Goal: Information Seeking & Learning: Learn about a topic

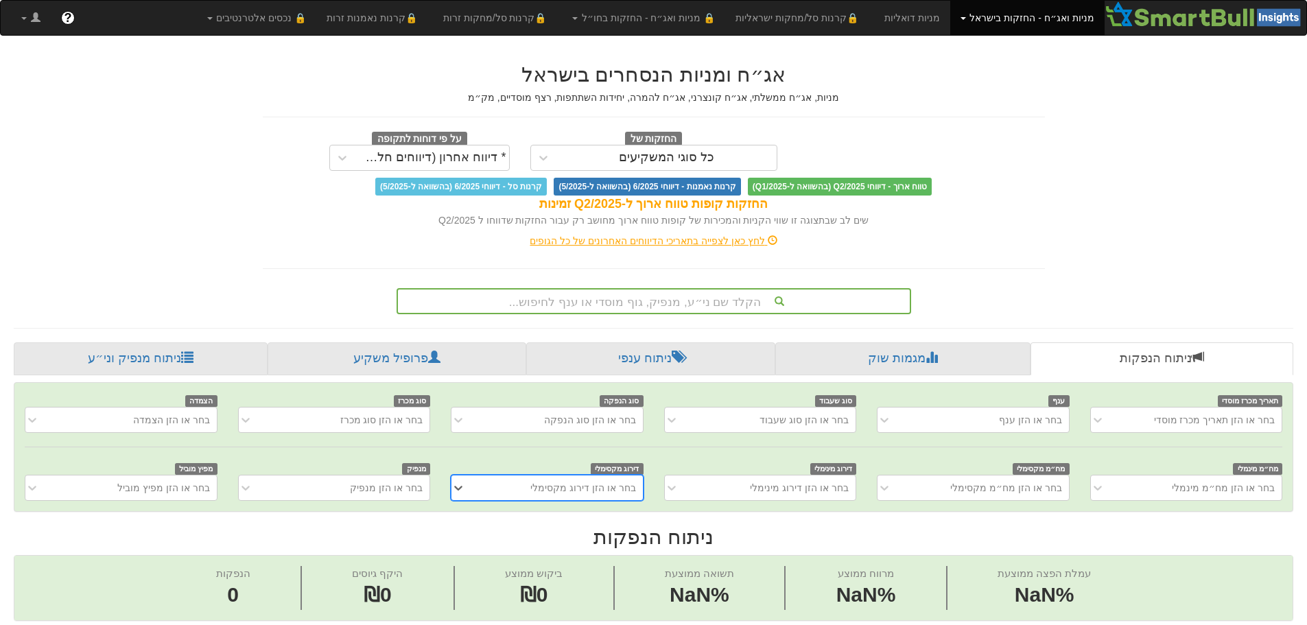
scroll to position [0, 10]
click at [132, 363] on link "ניתוח מנפיק וני״ע" at bounding box center [141, 358] width 254 height 33
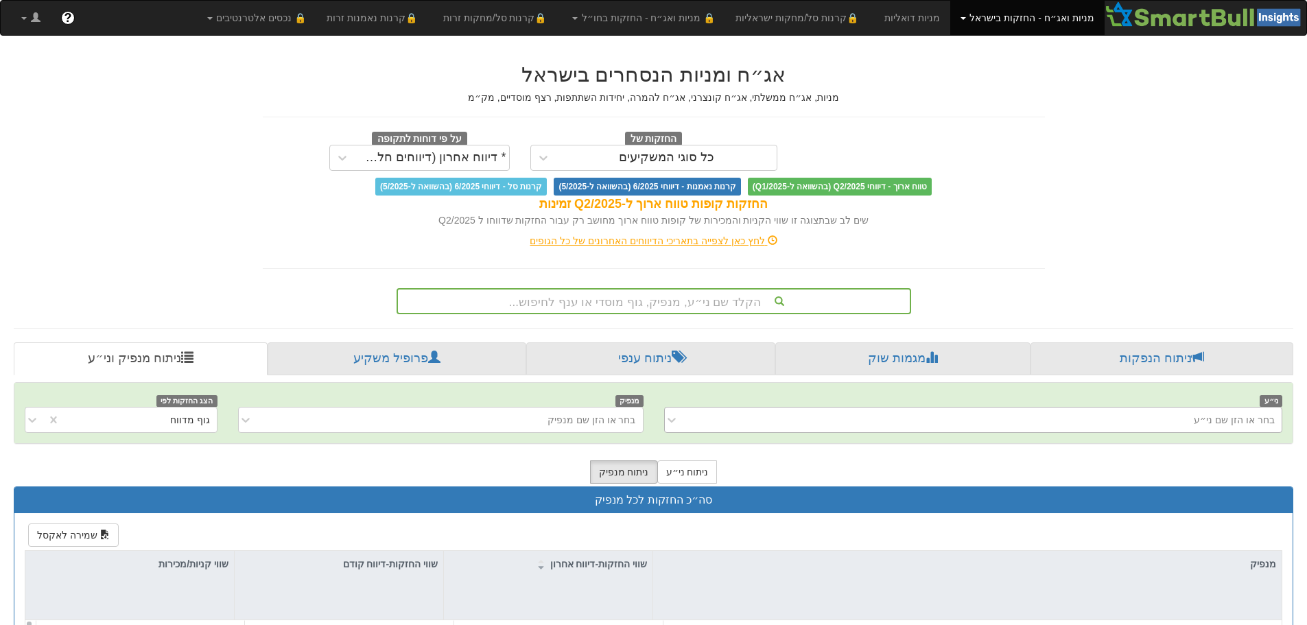
click at [1030, 427] on div "בחר או הזן שם ני״ע" at bounding box center [973, 420] width 619 height 26
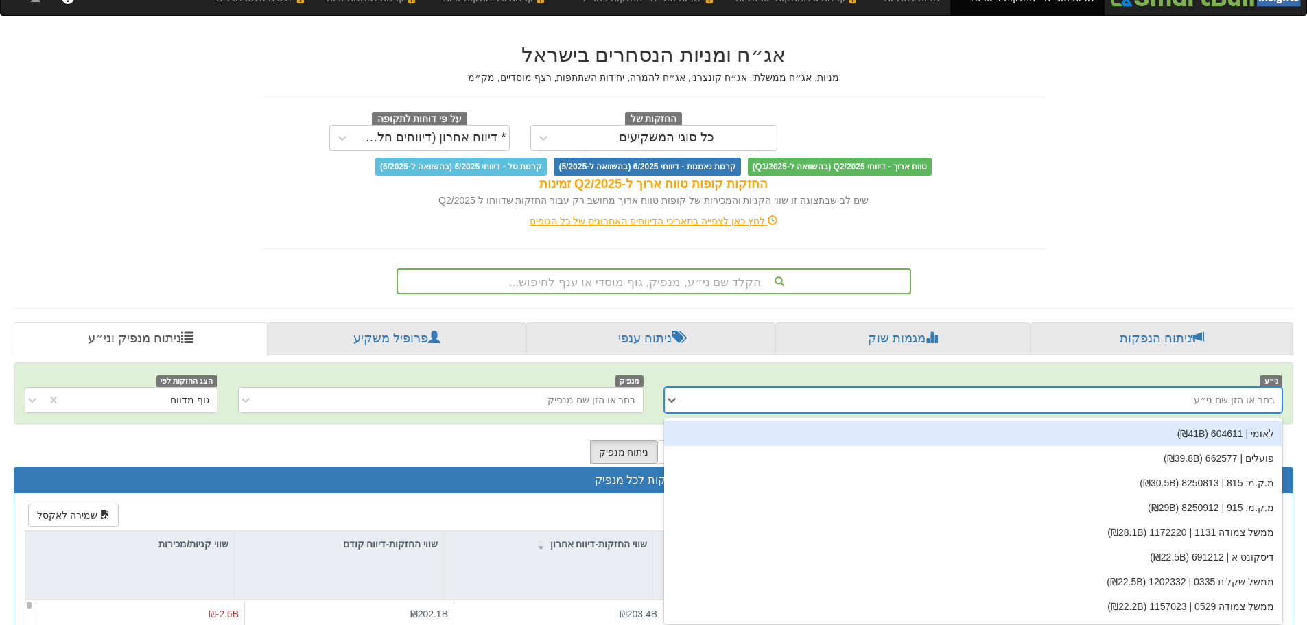
scroll to position [25, 0]
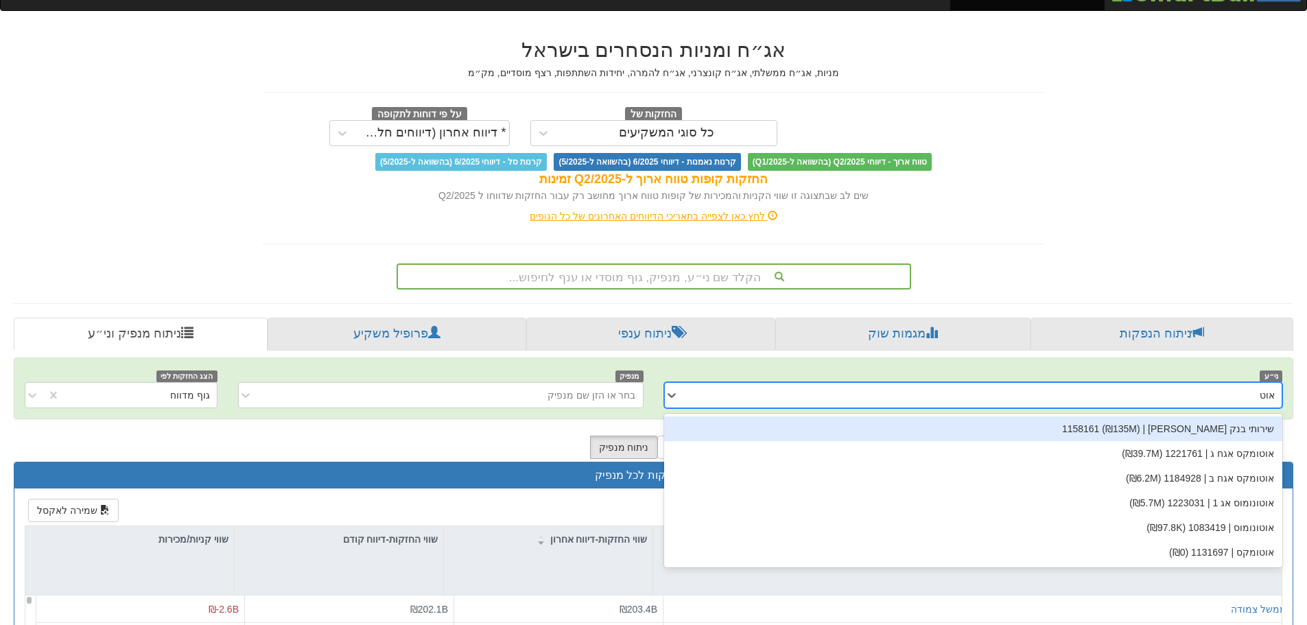
type input "אוטו"
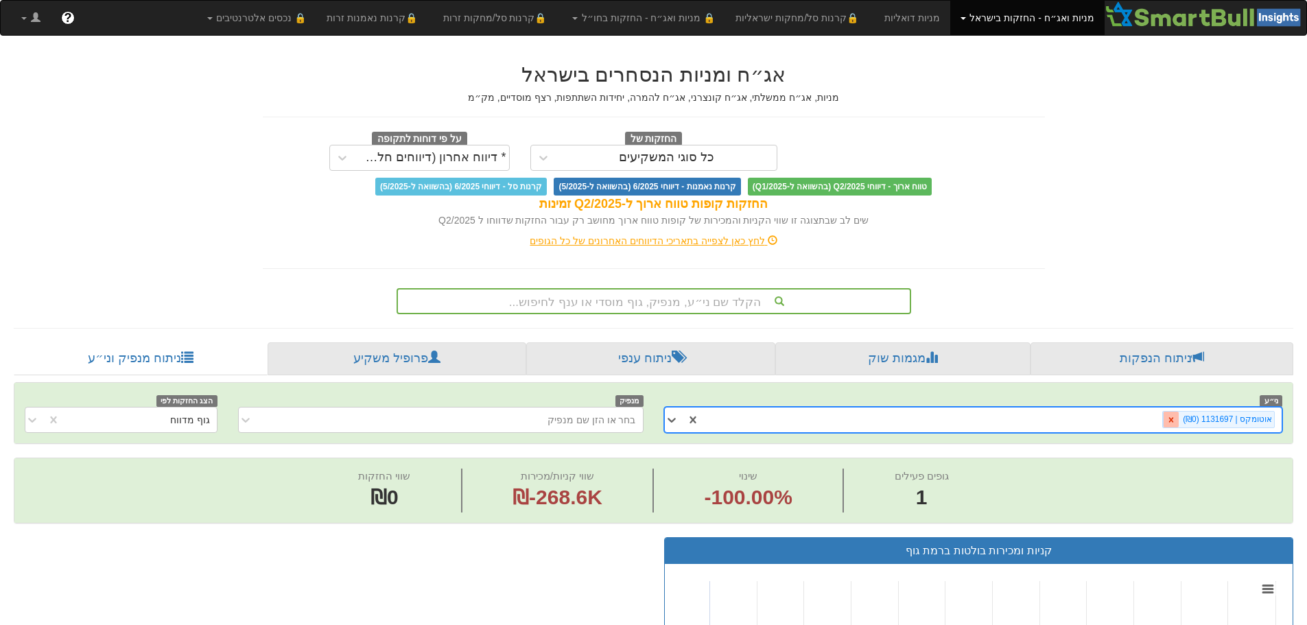
click at [1179, 417] on div at bounding box center [1171, 420] width 16 height 16
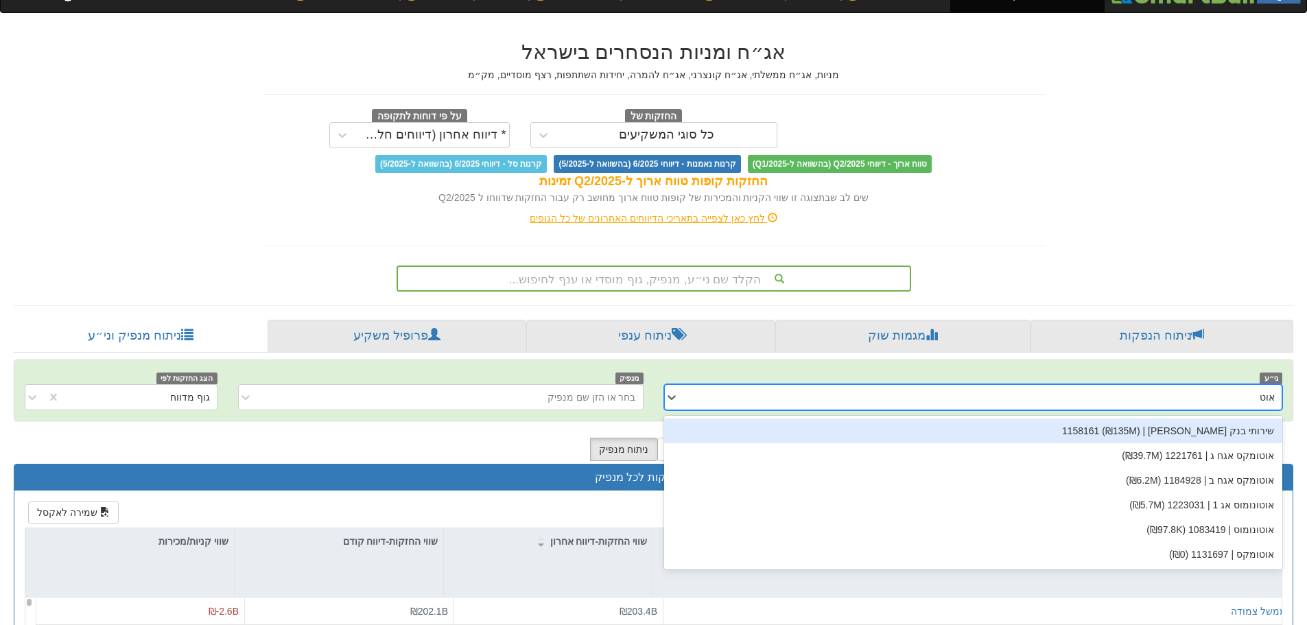
type input "אוטו"
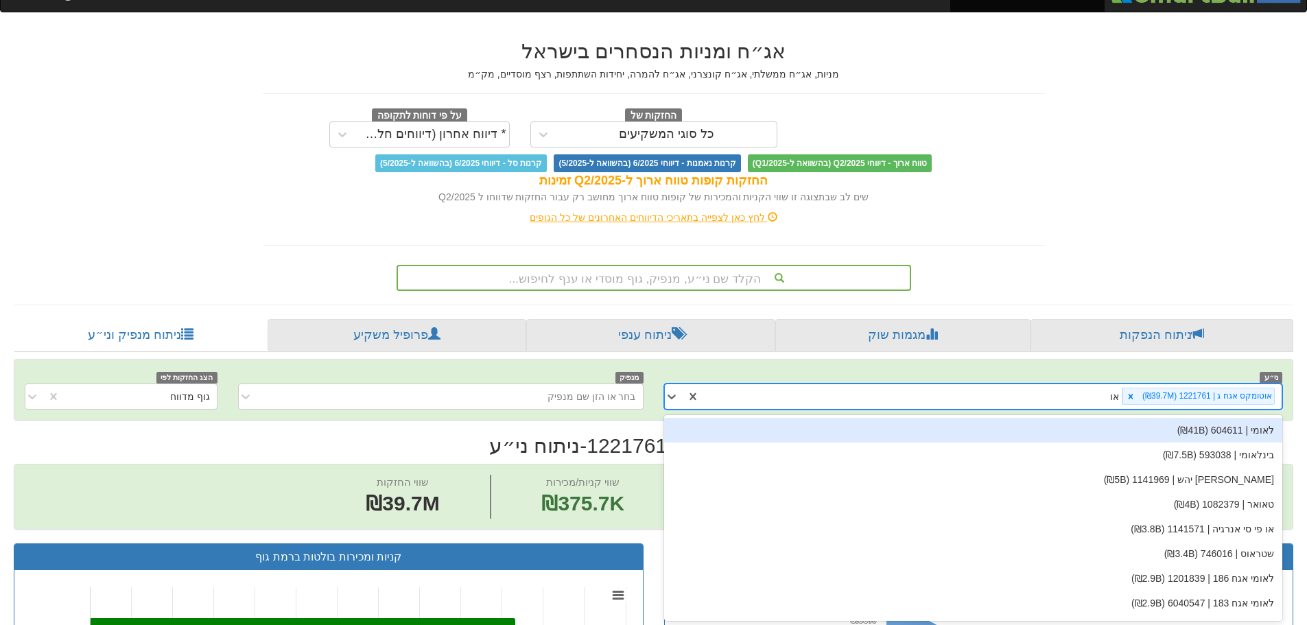
scroll to position [25, 0]
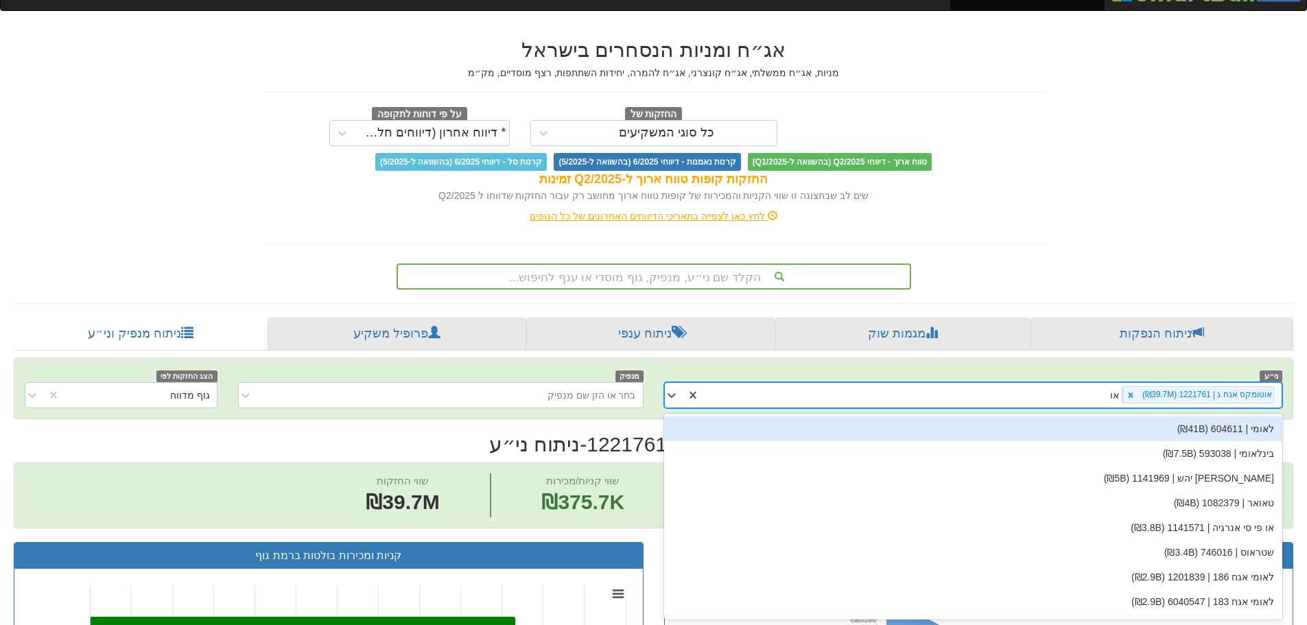
type input "אוטו"
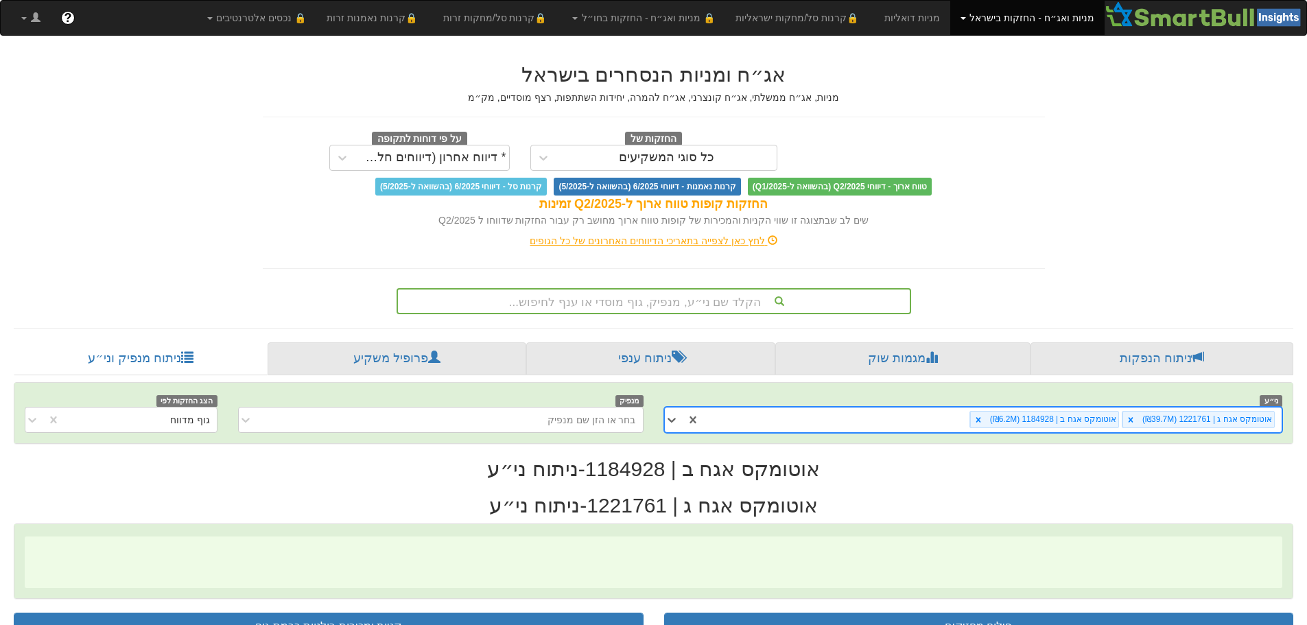
scroll to position [0, 2501]
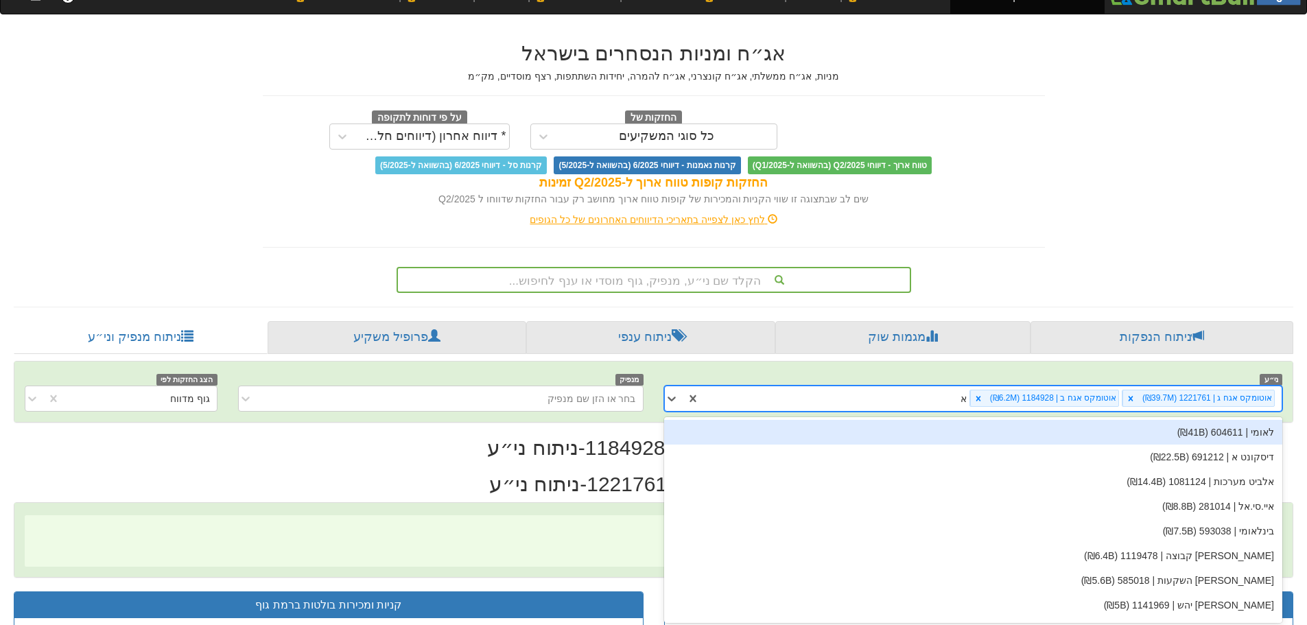
type input "אוטו"
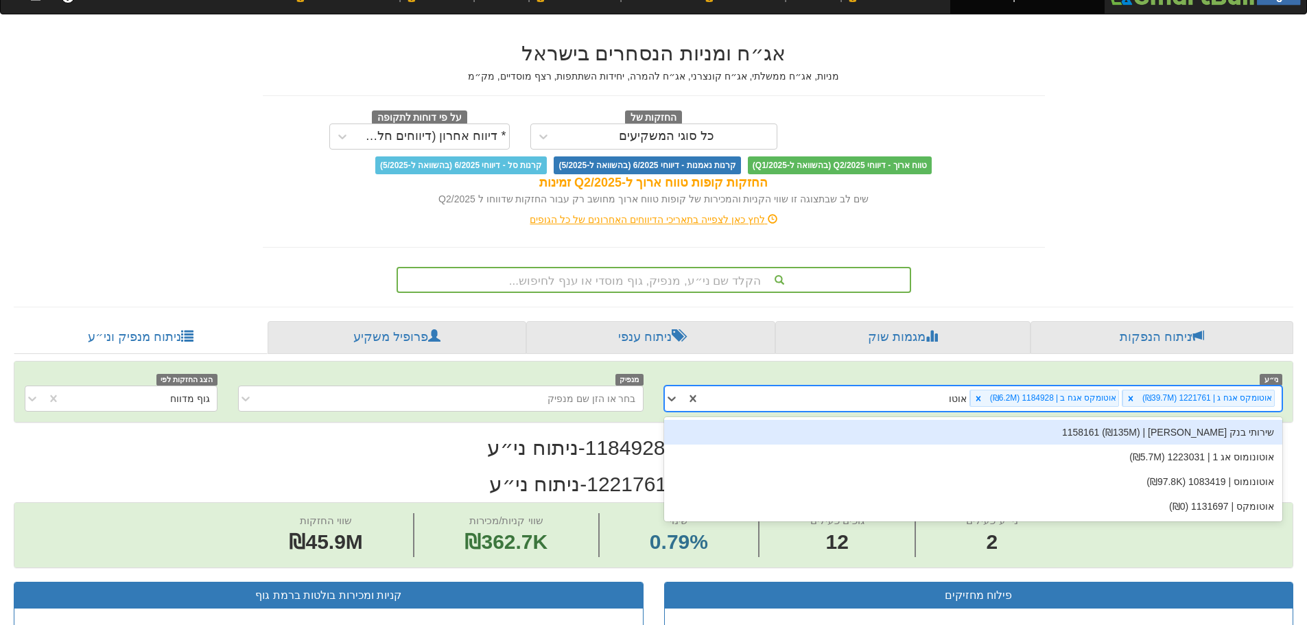
scroll to position [25, 0]
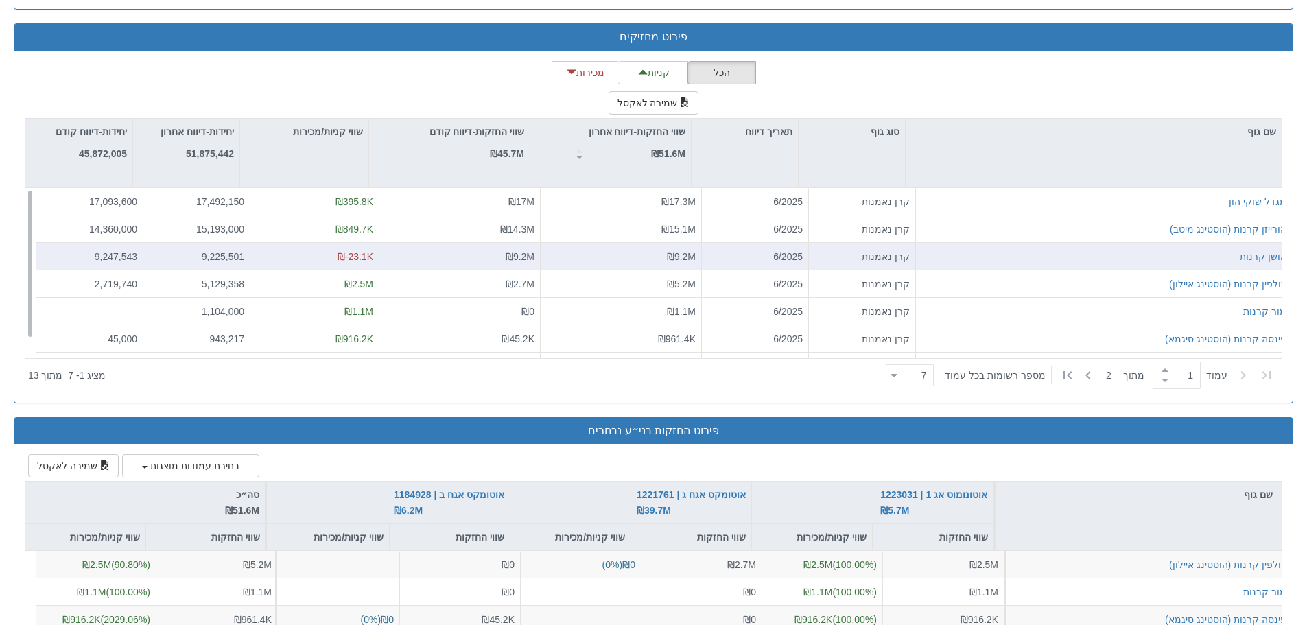
scroll to position [1235, 0]
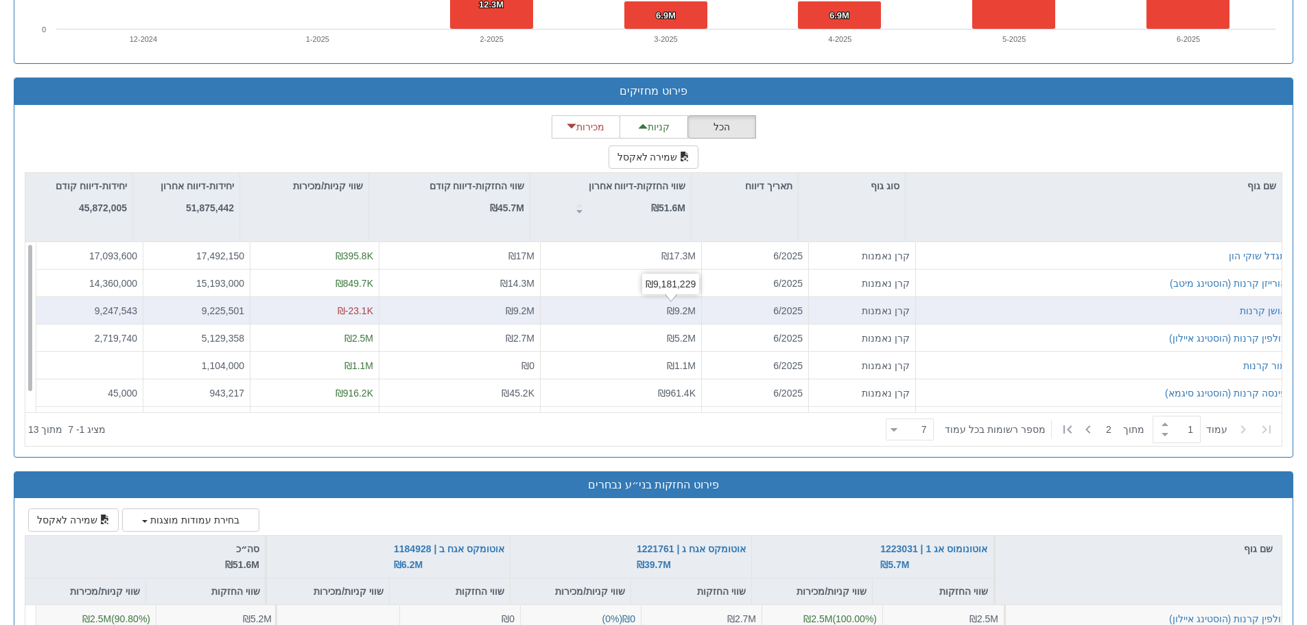
click at [675, 311] on span "₪9.2M" at bounding box center [681, 310] width 29 height 11
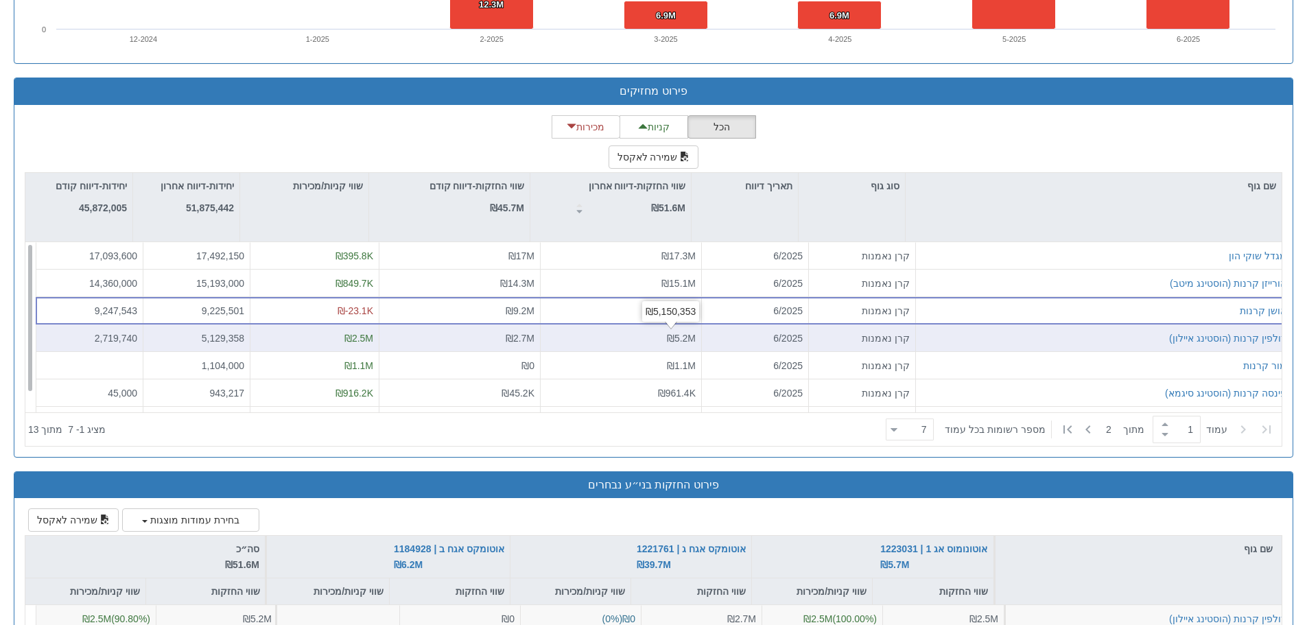
click at [682, 336] on span "₪5.2M" at bounding box center [681, 337] width 29 height 11
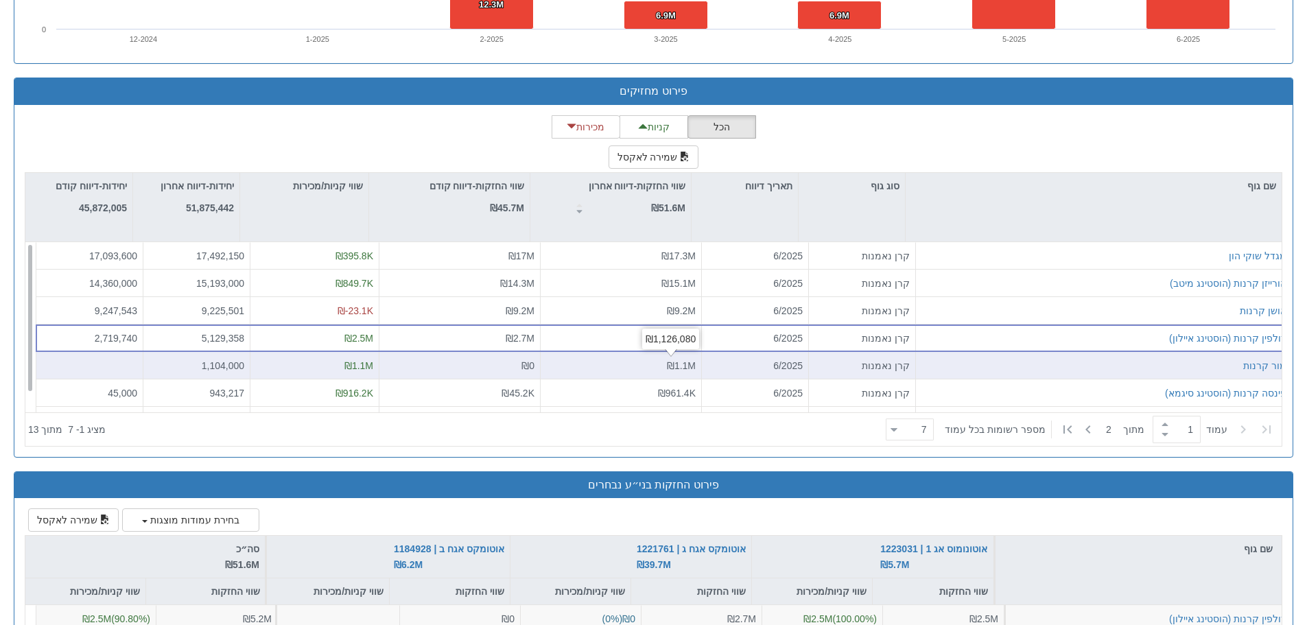
click at [680, 363] on span "₪1.1M" at bounding box center [681, 365] width 29 height 11
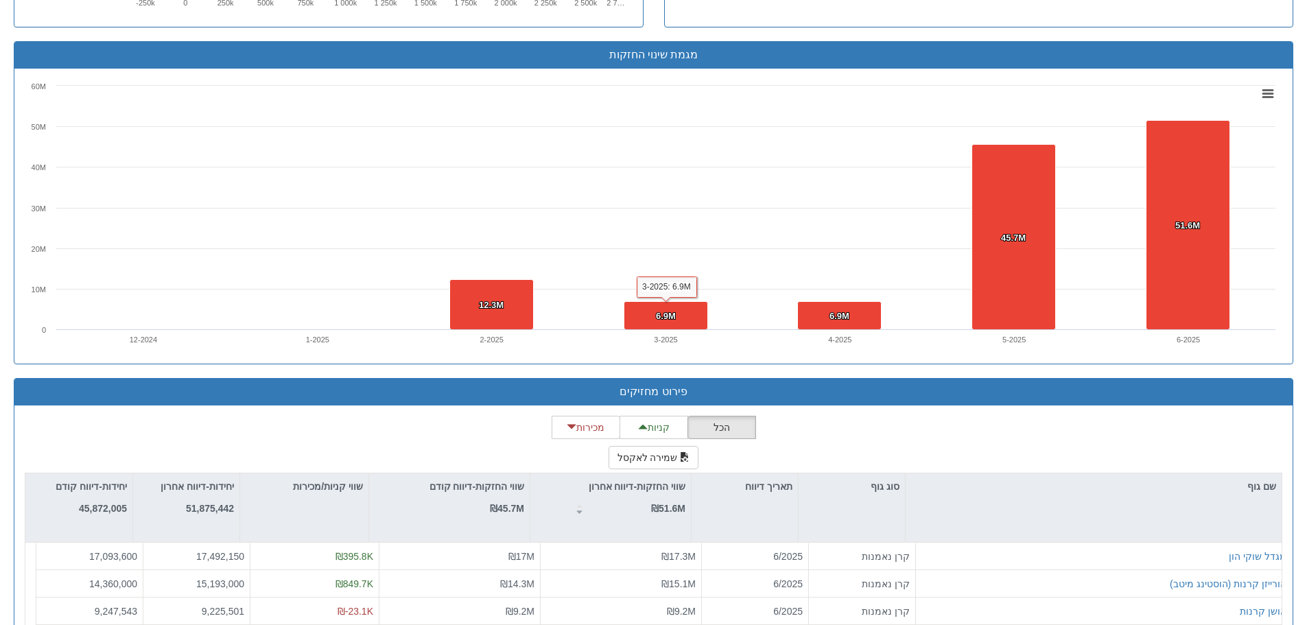
scroll to position [1098, 0]
